Goal: Find contact information: Find contact information

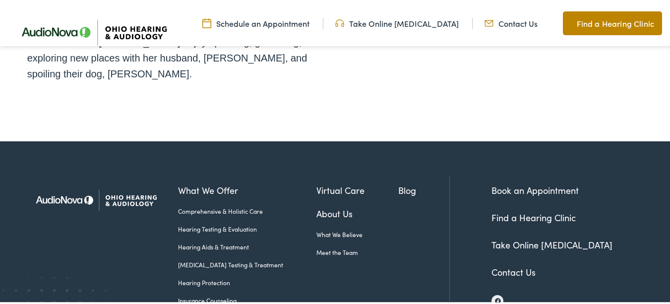
click at [495, 264] on link "Contact Us" at bounding box center [513, 270] width 44 height 12
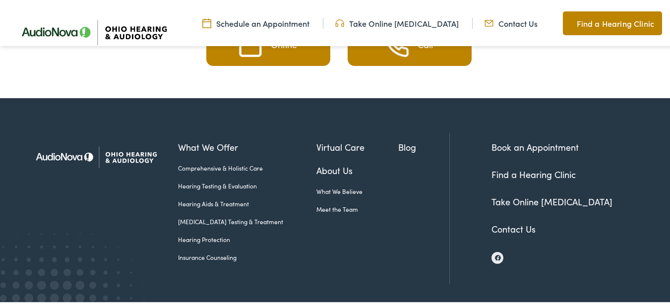
scroll to position [1910, 0]
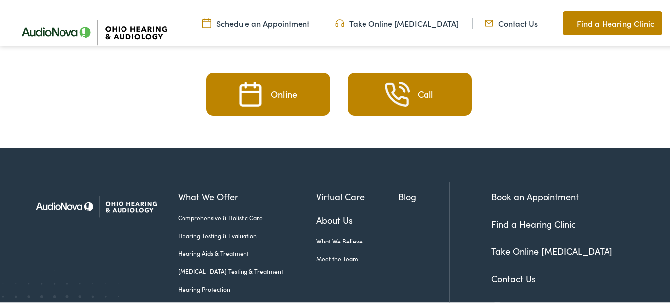
click at [491, 300] on link at bounding box center [497, 306] width 12 height 12
